Goal: Information Seeking & Learning: Find specific fact

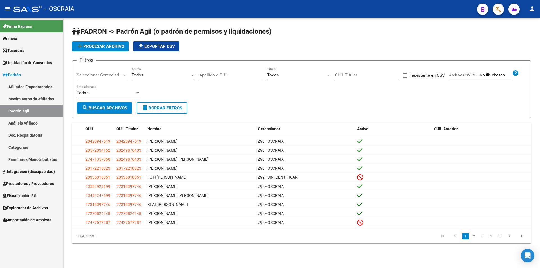
drag, startPoint x: 495, startPoint y: 11, endPoint x: 312, endPoint y: 64, distance: 190.7
click at [312, 64] on div "menu - OSCRAIA person Firma Express Inicio Instructivos Contacto OS Tesorería C…" at bounding box center [270, 134] width 540 height 268
click at [334, 35] on h1 "PADRON -> Padrón Agil (o padrón de permisos y liquidaciones)" at bounding box center [301, 32] width 459 height 10
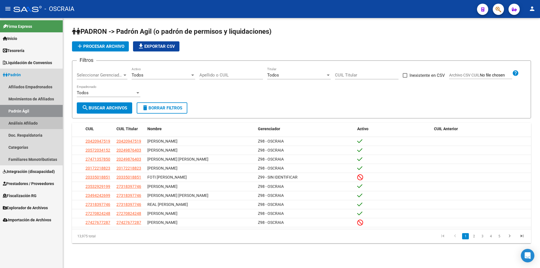
click at [36, 120] on link "Análisis Afiliado" at bounding box center [31, 123] width 63 height 12
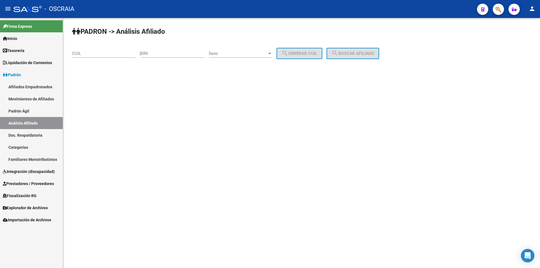
click at [105, 56] on input "CUIL" at bounding box center [104, 53] width 64 height 5
click at [167, 54] on input "DNI" at bounding box center [173, 53] width 64 height 5
type input "50080642"
click at [241, 51] on span "Sexo" at bounding box center [238, 53] width 58 height 5
click at [242, 52] on span "Masculino" at bounding box center [247, 53] width 64 height 13
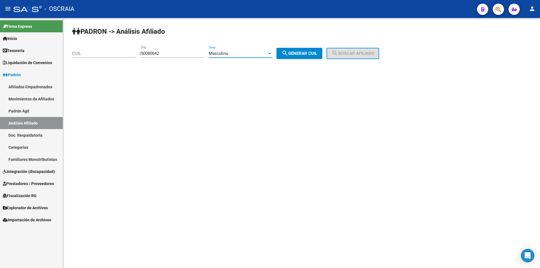
click at [294, 54] on span "search Generar CUIL" at bounding box center [299, 53] width 36 height 5
type input "20-50080642-8"
click at [354, 53] on span "search Buscar afiliado" at bounding box center [352, 53] width 42 height 5
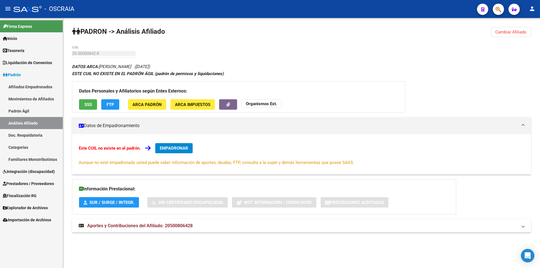
click at [24, 121] on link "Análisis Afiliado" at bounding box center [31, 123] width 63 height 12
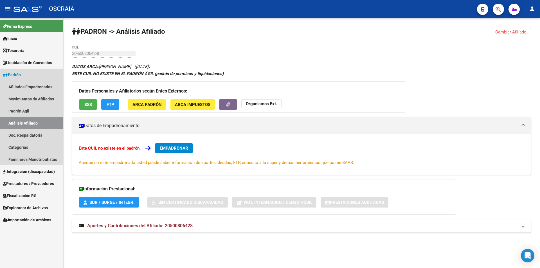
click at [39, 123] on link "Análisis Afiliado" at bounding box center [31, 123] width 63 height 12
click at [28, 124] on link "Análisis Afiliado" at bounding box center [31, 123] width 63 height 12
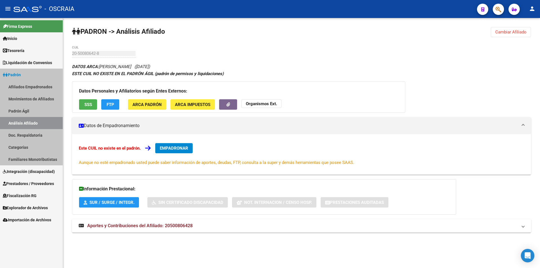
click at [28, 124] on link "Análisis Afiliado" at bounding box center [31, 123] width 63 height 12
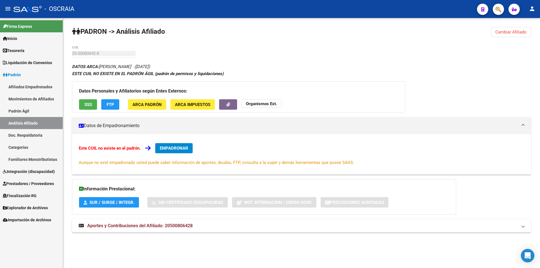
click at [43, 106] on link "Padrón Ágil" at bounding box center [31, 111] width 63 height 12
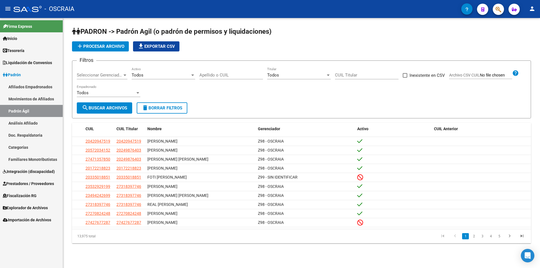
click at [15, 124] on link "Análisis Afiliado" at bounding box center [31, 123] width 63 height 12
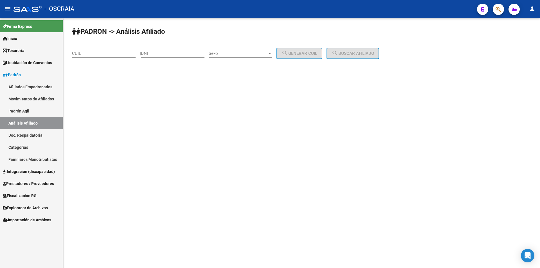
click at [163, 60] on div "DNI" at bounding box center [173, 54] width 64 height 17
click at [166, 56] on input "DNI" at bounding box center [173, 53] width 64 height 5
type input "50080642"
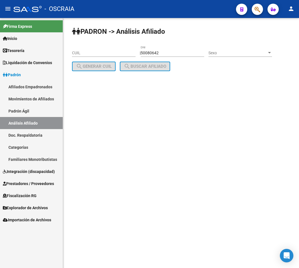
click at [213, 55] on div "PADRON -> Análisis Afiliado CUIL | 50080642 DNI Sexo Sexo search Generar CUIL s…" at bounding box center [181, 53] width 236 height 71
click at [226, 55] on span "Sexo" at bounding box center [237, 53] width 58 height 5
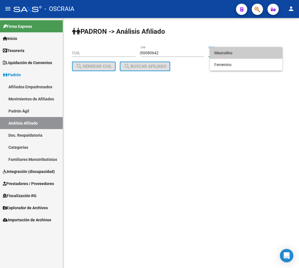
click at [226, 56] on span "Masculino" at bounding box center [246, 53] width 64 height 12
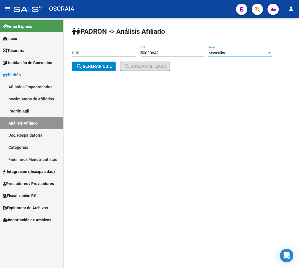
click at [93, 69] on button "search Generar CUIL" at bounding box center [94, 67] width 44 height 10
type input "20-50080642-8"
click at [141, 65] on span "search Buscar afiliado" at bounding box center [145, 66] width 42 height 5
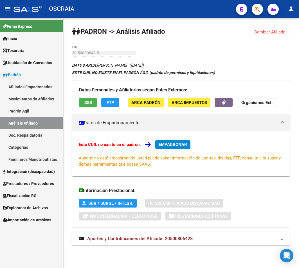
click at [148, 102] on span "ARCA Padrón" at bounding box center [145, 102] width 29 height 5
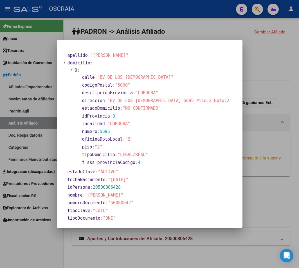
drag, startPoint x: 101, startPoint y: 173, endPoint x: 150, endPoint y: 176, distance: 49.5
click at [150, 176] on section "apellido : "[PERSON_NAME]" domicilio : 0 : calle : "BV DE LOS [DEMOGRAPHIC_DATA…" at bounding box center [149, 190] width 171 height 279
click at [153, 175] on section "estadoClave : "ACTIVO"" at bounding box center [150, 172] width 167 height 8
click at [112, 189] on span "20500806428" at bounding box center [107, 187] width 28 height 5
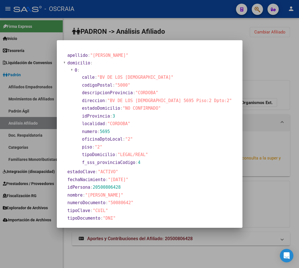
click at [145, 185] on section "idPersona : 20500806428" at bounding box center [150, 187] width 166 height 6
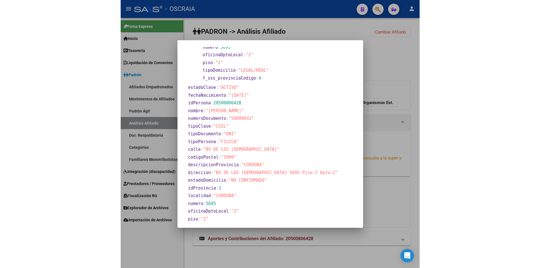
scroll to position [110, 0]
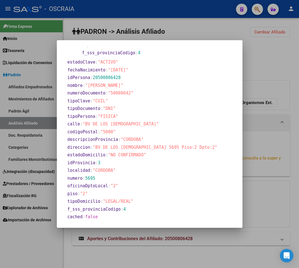
click at [274, 111] on div at bounding box center [149, 134] width 299 height 268
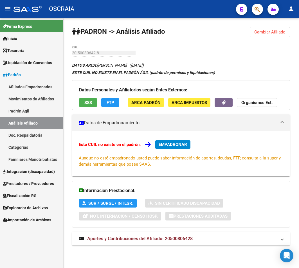
click at [29, 124] on link "Análisis Afiliado" at bounding box center [31, 123] width 63 height 12
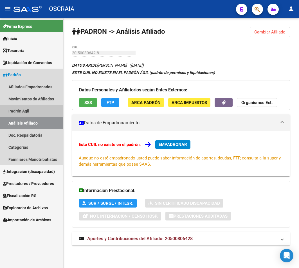
click at [22, 110] on link "Padrón Ágil" at bounding box center [31, 111] width 63 height 12
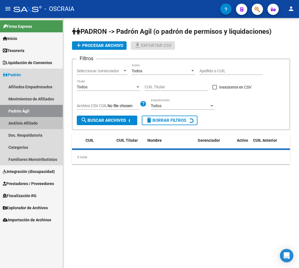
click at [22, 119] on link "Análisis Afiliado" at bounding box center [31, 123] width 63 height 12
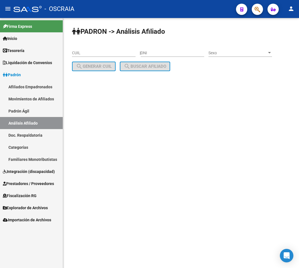
click at [101, 51] on input "CUIL" at bounding box center [104, 53] width 64 height 5
click at [167, 51] on input "DNI" at bounding box center [173, 53] width 64 height 5
type input "47710592"
click at [241, 50] on div "Sexo Sexo" at bounding box center [240, 51] width 64 height 11
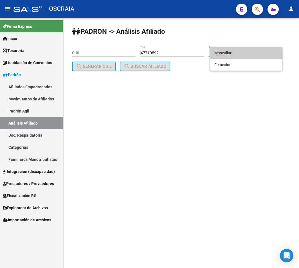
click at [235, 56] on span "Masculino" at bounding box center [246, 53] width 64 height 12
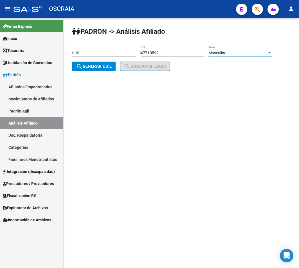
click at [91, 69] on button "search Generar CUIL" at bounding box center [94, 67] width 44 height 10
type input "20-47710592-1"
click at [139, 68] on span "search Buscar afiliado" at bounding box center [145, 66] width 42 height 5
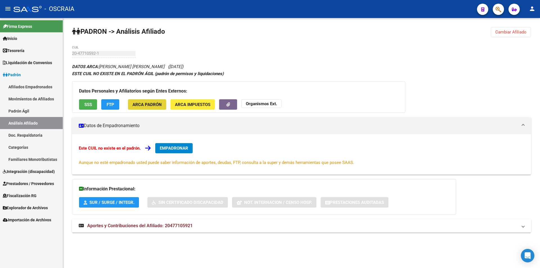
click at [141, 106] on span "ARCA Padrón" at bounding box center [146, 104] width 29 height 5
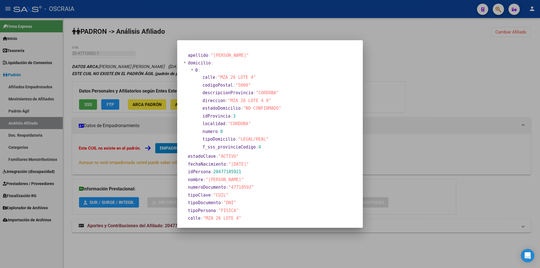
click at [274, 146] on section "f_sss_provinciaCodigo : 4" at bounding box center [241, 147] width 79 height 6
click at [275, 146] on section "f_sss_provinciaCodigo : 4" at bounding box center [241, 147] width 79 height 6
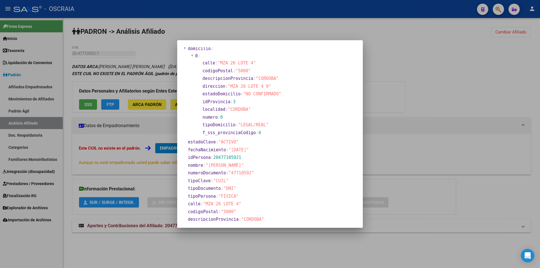
scroll to position [79, 0]
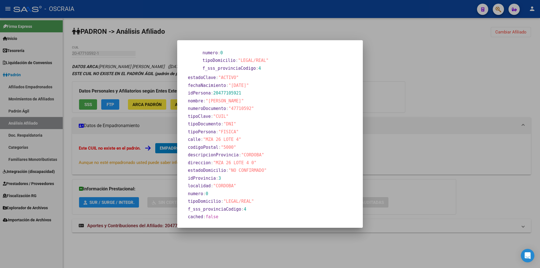
drag, startPoint x: 181, startPoint y: 50, endPoint x: 283, endPoint y: 217, distance: 196.0
click at [283, 217] on mat-dialog-content "apellido : "LOZA CRISTORI" domicilio : 0 : calle : "MZA 26 LOTE 4" codigoPostal…" at bounding box center [269, 134] width 185 height 174
copy section "apellido : "LOZA CRISTORI" domicilio : 0 : calle : "MZA 26 LOTE 4" codigoPostal…"
click at [235, 143] on section "calle : "MZA 26 LOTE 4"" at bounding box center [235, 140] width 96 height 8
click at [414, 112] on div at bounding box center [270, 134] width 540 height 268
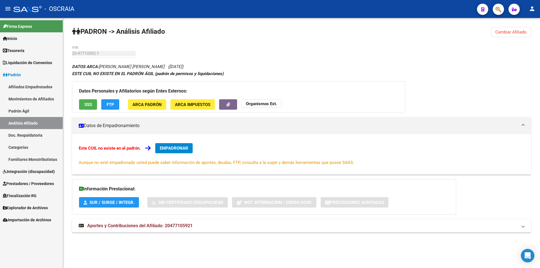
click at [194, 107] on span "ARCA Impuestos" at bounding box center [192, 104] width 35 height 5
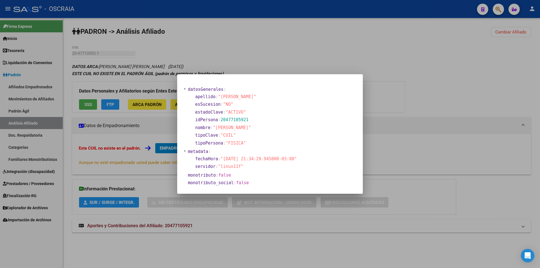
click at [94, 106] on div at bounding box center [270, 134] width 540 height 268
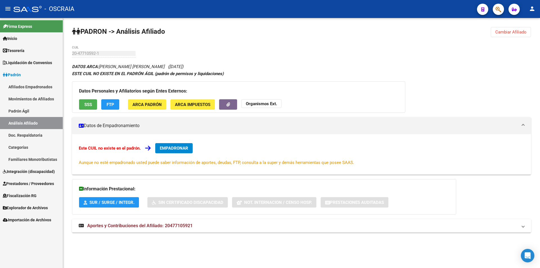
click at [142, 104] on span "ARCA Padrón" at bounding box center [146, 104] width 29 height 5
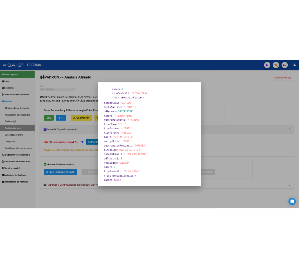
scroll to position [0, 0]
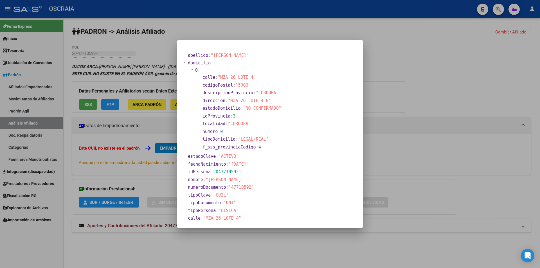
click at [83, 92] on div at bounding box center [270, 134] width 540 height 268
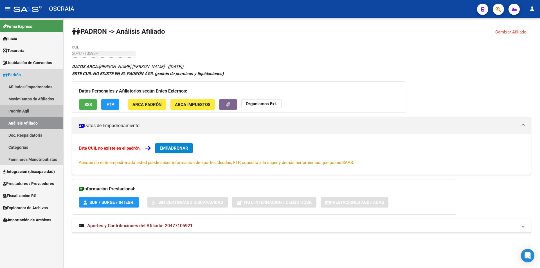
click at [17, 111] on link "Padrón Ágil" at bounding box center [31, 111] width 63 height 12
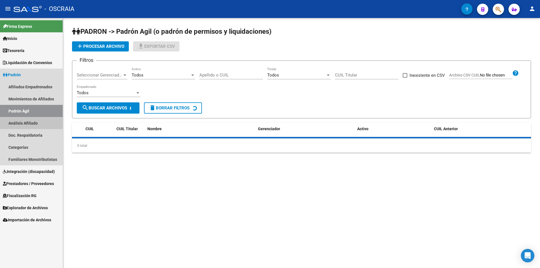
click at [22, 123] on link "Análisis Afiliado" at bounding box center [31, 123] width 63 height 12
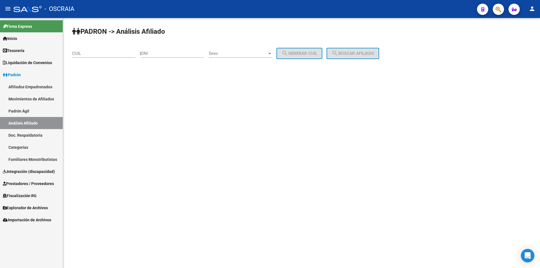
click at [178, 50] on div "DNI" at bounding box center [173, 52] width 64 height 12
click at [115, 58] on div "CUIL" at bounding box center [104, 54] width 64 height 17
click at [112, 52] on input "CUIL" at bounding box center [104, 53] width 64 height 5
paste input "27-36430098-6"
type input "27-36430098-6"
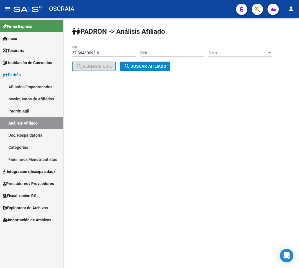
click at [165, 65] on span "search Buscar afiliado" at bounding box center [145, 66] width 42 height 5
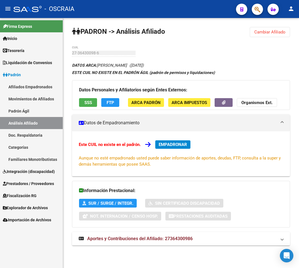
click at [142, 100] on span "ARCA Padrón" at bounding box center [145, 102] width 29 height 5
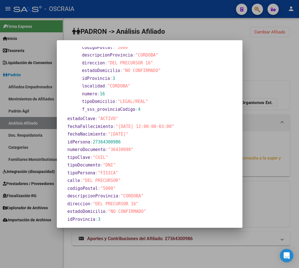
scroll to position [79, 0]
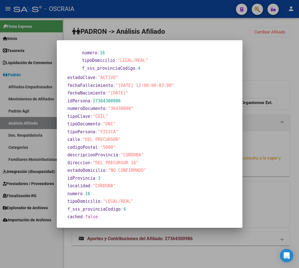
click at [260, 100] on div at bounding box center [149, 134] width 299 height 268
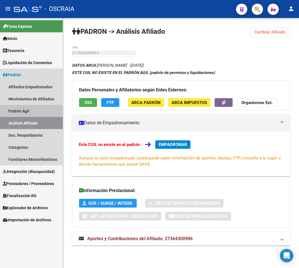
click at [30, 111] on link "Padrón Ágil" at bounding box center [31, 111] width 63 height 12
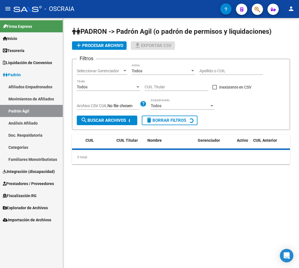
click at [30, 120] on link "Análisis Afiliado" at bounding box center [31, 123] width 63 height 12
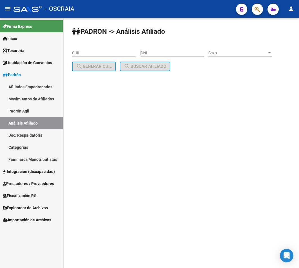
click at [95, 55] on input "CUIL" at bounding box center [104, 53] width 64 height 5
click at [167, 54] on input "DNI" at bounding box center [173, 53] width 64 height 5
type input "50080642"
click at [226, 54] on span "Sexo" at bounding box center [237, 53] width 58 height 5
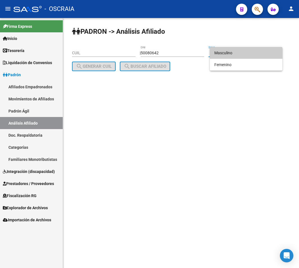
click at [225, 53] on span "Masculino" at bounding box center [246, 53] width 64 height 12
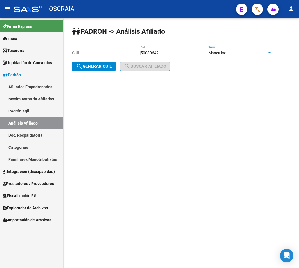
click at [98, 67] on span "search Generar CUIL" at bounding box center [94, 66] width 36 height 5
type input "20-50080642-8"
click at [142, 68] on span "search Buscar afiliado" at bounding box center [145, 66] width 42 height 5
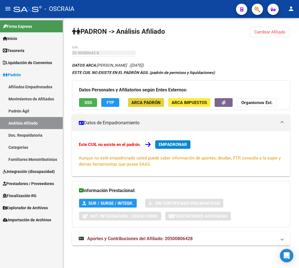
click at [141, 104] on span "ARCA Padrón" at bounding box center [145, 102] width 29 height 5
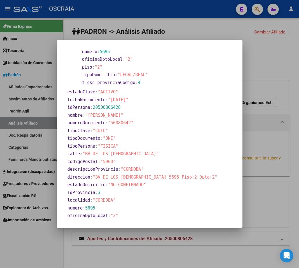
scroll to position [84, 0]
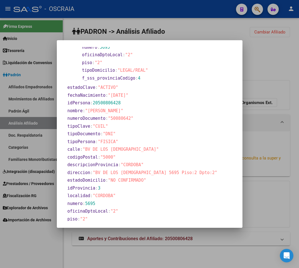
click at [271, 115] on div at bounding box center [149, 134] width 299 height 268
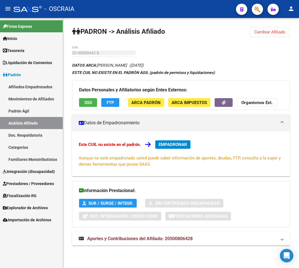
click at [31, 112] on link "Padrón Ágil" at bounding box center [31, 111] width 63 height 12
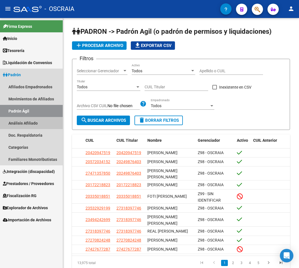
click at [31, 120] on link "Análisis Afiliado" at bounding box center [31, 123] width 63 height 12
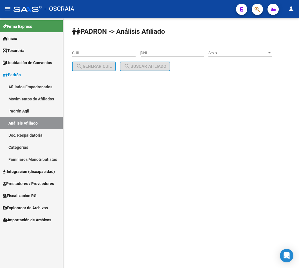
click at [82, 47] on div "CUIL" at bounding box center [104, 51] width 64 height 11
click at [89, 51] on input "CUIL" at bounding box center [104, 53] width 64 height 5
click at [171, 52] on input "DNI" at bounding box center [173, 53] width 64 height 5
click at [112, 56] on div "CUIL" at bounding box center [104, 51] width 64 height 11
paste input "27-36430098-6"
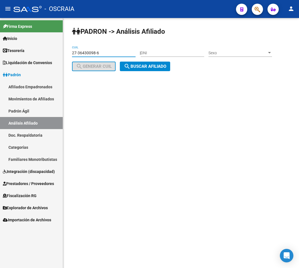
type input "27-36430098-6"
click at [127, 64] on mat-icon "search" at bounding box center [127, 66] width 7 height 7
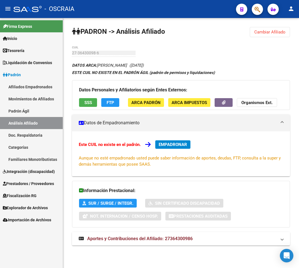
click at [182, 103] on span "ARCA Impuestos" at bounding box center [188, 102] width 35 height 5
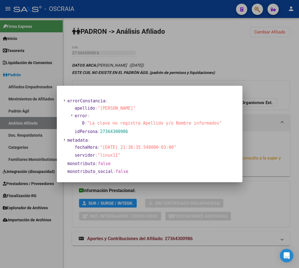
click at [212, 73] on div at bounding box center [149, 134] width 299 height 268
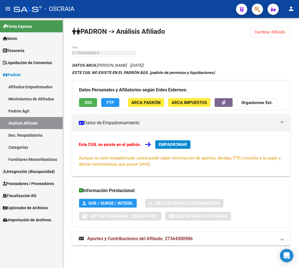
click at [149, 97] on div "Datos Personales y Afiliatorios según Entes Externos: SSS FTP ARCA Padrón ARCA …" at bounding box center [181, 95] width 218 height 30
click at [153, 104] on span "ARCA Padrón" at bounding box center [145, 102] width 29 height 5
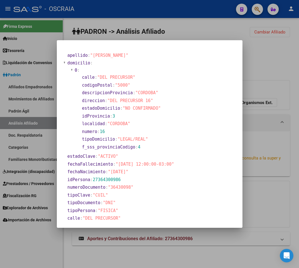
drag, startPoint x: 65, startPoint y: 164, endPoint x: 188, endPoint y: 167, distance: 123.4
click at [188, 167] on div "apellido : "[PERSON_NAME]" domicilio : 0 : calle : "DEL PRECURSOR" codigoPostal…" at bounding box center [150, 175] width 172 height 248
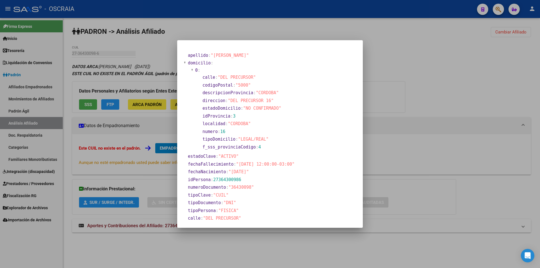
click at [452, 97] on div at bounding box center [270, 134] width 540 height 268
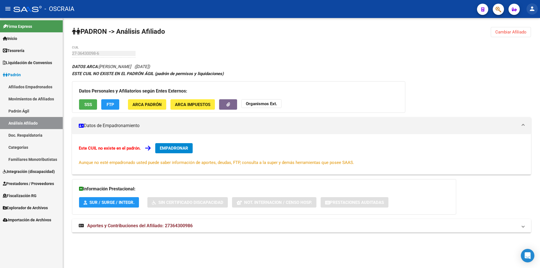
click at [527, 8] on button "person" at bounding box center [531, 8] width 11 height 11
click at [518, 39] on button "exit_to_app Salir" at bounding box center [520, 36] width 34 height 13
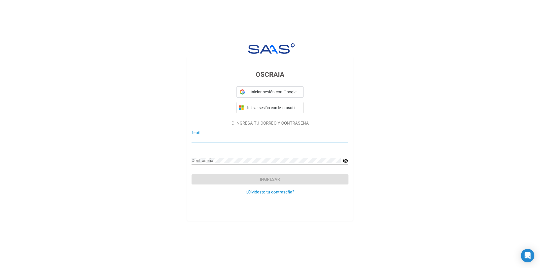
type input "OSCRAIA.CABA@GMAIL.COM"
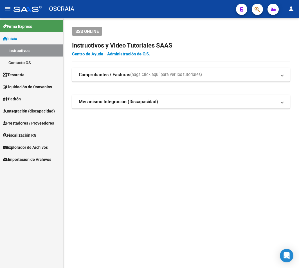
click at [32, 99] on link "Padrón" at bounding box center [31, 99] width 63 height 12
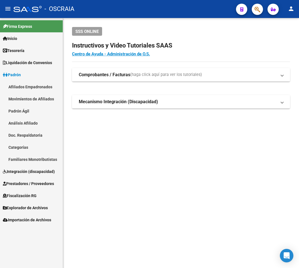
click at [35, 123] on link "Análisis Afiliado" at bounding box center [31, 123] width 63 height 12
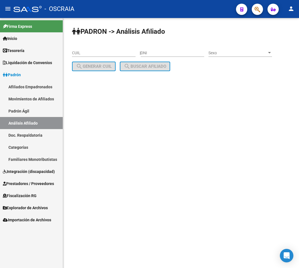
click at [168, 51] on input "DNI" at bounding box center [173, 53] width 64 height 5
click at [102, 53] on input "CUIL" at bounding box center [104, 53] width 64 height 5
click at [175, 48] on div "DNI" at bounding box center [173, 51] width 64 height 11
click at [172, 55] on input "DNI" at bounding box center [173, 53] width 64 height 5
click at [123, 56] on div "CUIL" at bounding box center [104, 51] width 64 height 11
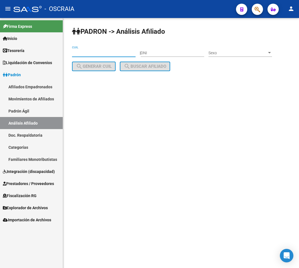
click at [164, 47] on div "DNI" at bounding box center [173, 51] width 64 height 11
type input "50080642"
click at [255, 52] on span "Sexo" at bounding box center [237, 53] width 58 height 5
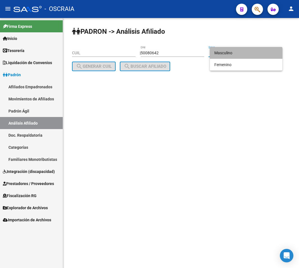
click at [242, 54] on span "Masculino" at bounding box center [246, 53] width 64 height 12
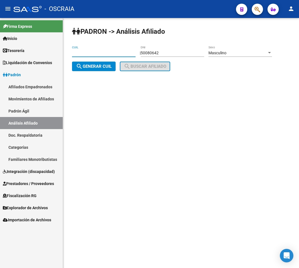
click at [90, 55] on input "CUIL" at bounding box center [104, 53] width 64 height 5
click at [88, 65] on span "search Generar CUIL" at bounding box center [94, 66] width 36 height 5
type input "20-50080642-8"
click at [150, 68] on span "search Buscar afiliado" at bounding box center [145, 66] width 42 height 5
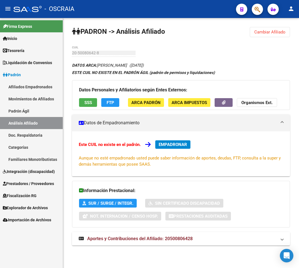
click at [137, 101] on span "ARCA Padrón" at bounding box center [145, 102] width 29 height 5
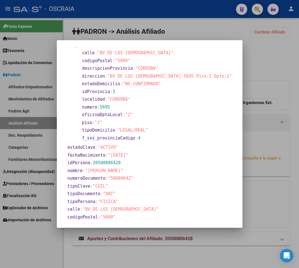
scroll to position [56, 0]
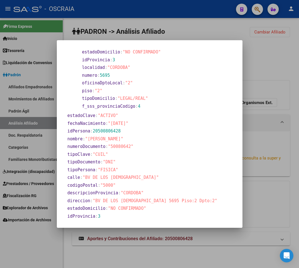
drag, startPoint x: 141, startPoint y: 120, endPoint x: 108, endPoint y: 121, distance: 32.6
click at [108, 121] on section "fechaNacimiento : "[DATE]"" at bounding box center [150, 123] width 166 height 6
click at [146, 128] on section "idPersona : 20500806428" at bounding box center [150, 131] width 166 height 6
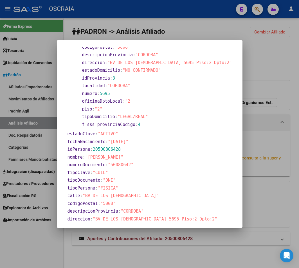
scroll to position [28, 0]
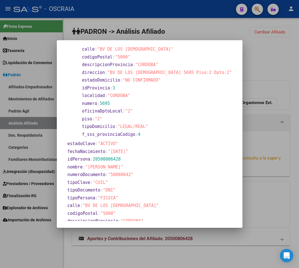
drag, startPoint x: 105, startPoint y: 150, endPoint x: 139, endPoint y: 153, distance: 34.1
click at [139, 153] on section "fechaNacimiento : "[DATE]"" at bounding box center [150, 151] width 166 height 6
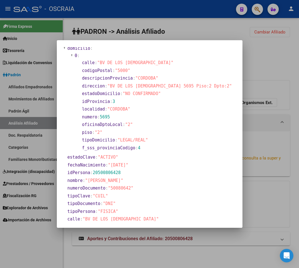
scroll to position [0, 0]
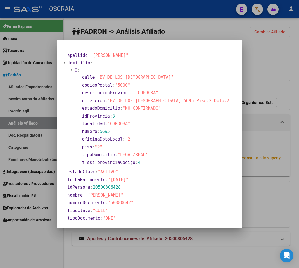
click at [151, 155] on section "tipoDomicilio : "LEGAL/REAL"" at bounding box center [157, 154] width 150 height 6
drag, startPoint x: 82, startPoint y: 100, endPoint x: 210, endPoint y: 100, distance: 128.1
click at [210, 100] on div "apellido : "[PERSON_NAME]" domicilio : 0 : calle : "BV DE LOS [DEMOGRAPHIC_DATA…" at bounding box center [150, 190] width 172 height 279
click at [206, 102] on div "apellido : "[PERSON_NAME]" domicilio : 0 : calle : "BV DE LOS [DEMOGRAPHIC_DATA…" at bounding box center [150, 190] width 172 height 279
drag, startPoint x: 149, startPoint y: 107, endPoint x: 76, endPoint y: 107, distance: 72.5
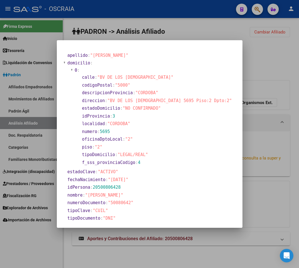
click at [67, 107] on section "domicilio : 0 : calle : "BV DE LOS [DEMOGRAPHIC_DATA]" codigoPostal : "5000" de…" at bounding box center [150, 113] width 167 height 108
drag, startPoint x: 151, startPoint y: 113, endPoint x: 141, endPoint y: 110, distance: 10.6
click at [150, 113] on section "idProvincia : 3" at bounding box center [157, 116] width 150 height 6
drag, startPoint x: 63, startPoint y: 100, endPoint x: 210, endPoint y: 109, distance: 147.8
click at [213, 102] on mat-dialog-content "apellido : "[PERSON_NAME]" domicilio : 0 : calle : "BV DE LOS [DEMOGRAPHIC_DATA…" at bounding box center [149, 134] width 185 height 174
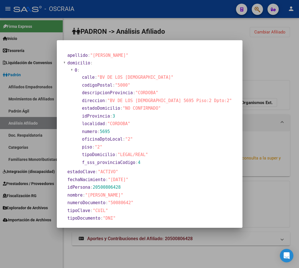
click at [191, 119] on section "idProvincia : 3" at bounding box center [157, 116] width 150 height 6
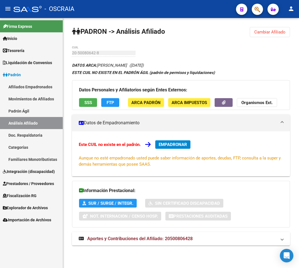
drag, startPoint x: 41, startPoint y: 118, endPoint x: 19, endPoint y: 117, distance: 22.5
click at [19, 118] on link "Análisis Afiliado" at bounding box center [31, 123] width 63 height 12
click at [18, 74] on span "Padrón" at bounding box center [12, 75] width 18 height 6
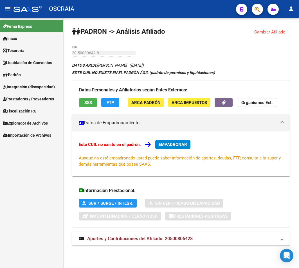
click at [23, 71] on link "Padrón" at bounding box center [31, 75] width 63 height 12
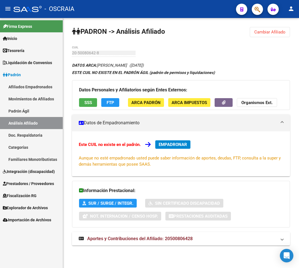
click at [175, 71] on strong "ESTE CUIL NO EXISTE EN EL PADRÓN ÁGIL (padrón de permisos y liquidaciones)" at bounding box center [143, 72] width 143 height 4
click at [42, 125] on link "Análisis Afiliado" at bounding box center [31, 123] width 63 height 12
click at [35, 123] on link "Análisis Afiliado" at bounding box center [31, 123] width 63 height 12
click at [33, 109] on link "Padrón Ágil" at bounding box center [31, 111] width 63 height 12
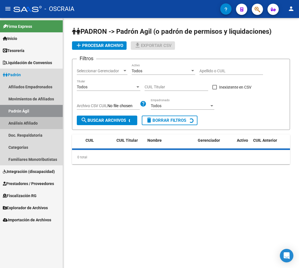
click at [26, 121] on link "Análisis Afiliado" at bounding box center [31, 123] width 63 height 12
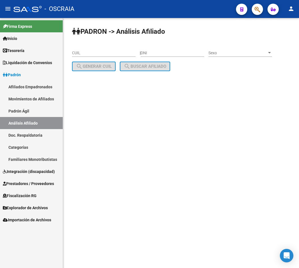
click at [116, 86] on div "PADRON -> Análisis Afiliado CUIL | DNI Sexo Sexo search Generar CUIL search Bus…" at bounding box center [181, 53] width 236 height 71
drag, startPoint x: 82, startPoint y: 53, endPoint x: 87, endPoint y: 53, distance: 5.1
click at [82, 53] on input "CUIL" at bounding box center [104, 53] width 64 height 5
paste input "27-36430098-6"
type input "27-36430098-6"
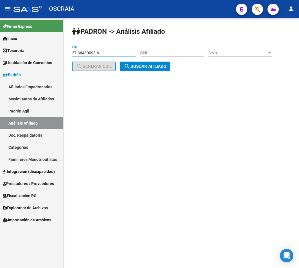
click at [138, 69] on span "search Buscar afiliado" at bounding box center [145, 66] width 42 height 5
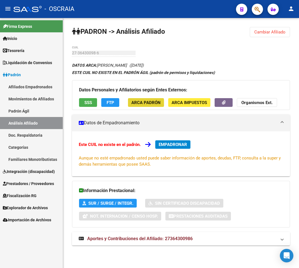
click at [146, 103] on span "ARCA Padrón" at bounding box center [145, 102] width 29 height 5
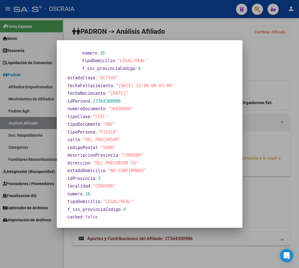
scroll to position [79, 0]
drag, startPoint x: 65, startPoint y: 54, endPoint x: 178, endPoint y: 221, distance: 202.0
click at [177, 222] on mat-dialog-container "apellido : "[PERSON_NAME]" domicilio : 0 : calle : "DEL PRECURSOR" codigoPostal…" at bounding box center [149, 133] width 185 height 187
copy section "apellido : "[PERSON_NAME]" domicilio : 0 : calle : "DEL PRECURSOR" codigoPostal…"
click at [119, 151] on section "descripcionProvincia : "CORDOBA"" at bounding box center [121, 155] width 108 height 8
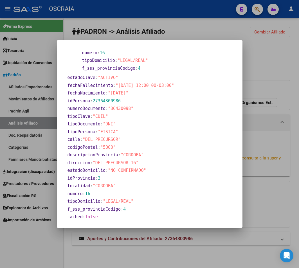
click at [85, 85] on span "fechaFallecimiento" at bounding box center [90, 85] width 46 height 5
copy span "fechaFallecimiento"
click at [85, 187] on span "localidad" at bounding box center [78, 185] width 23 height 5
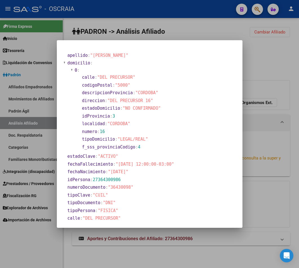
drag, startPoint x: 115, startPoint y: 219, endPoint x: 61, endPoint y: 2, distance: 224.0
click at [61, 2] on div "apellido : "[PERSON_NAME]" domicilio : 0 : calle : "DEL PRECURSOR" codigoPostal…" at bounding box center [149, 134] width 299 height 268
copy div "apellido : "[PERSON_NAME]" domicilio : 0 : calle : "DEL PRECURSOR" codigoPostal…"
click at [151, 146] on section "f_sss_provinciaCodigo : 4" at bounding box center [127, 147] width 90 height 6
click at [152, 165] on span ""[DATE] 12:00:00-03:00"" at bounding box center [144, 164] width 58 height 5
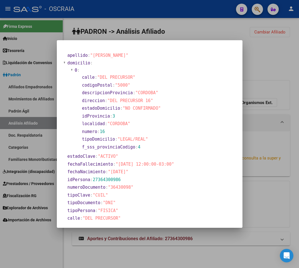
click at [152, 165] on span ""[DATE] 12:00:00-03:00"" at bounding box center [144, 164] width 58 height 5
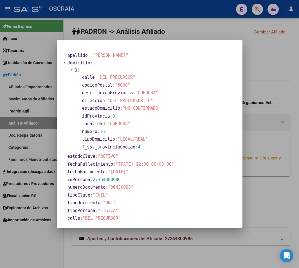
click at [184, 169] on div "apellido : "[PERSON_NAME]" domicilio : 0 : calle : "DEL PRECURSOR" codigoPostal…" at bounding box center [150, 175] width 172 height 248
click at [68, 165] on div "apellido : "[PERSON_NAME]" domicilio : 0 : calle : "DEL PRECURSOR" codigoPostal…" at bounding box center [150, 175] width 172 height 248
copy section "fechaFallecimiento : "[DATE] 12:00:00-03:00""
click at [99, 139] on span "tipoDomicilio" at bounding box center [98, 139] width 33 height 5
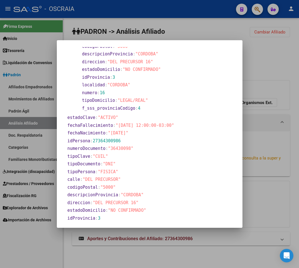
scroll to position [79, 0]
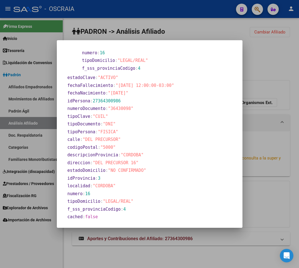
click at [117, 107] on span ""36430098"" at bounding box center [120, 108] width 25 height 5
copy span "36430098"
